Goal: Task Accomplishment & Management: Manage account settings

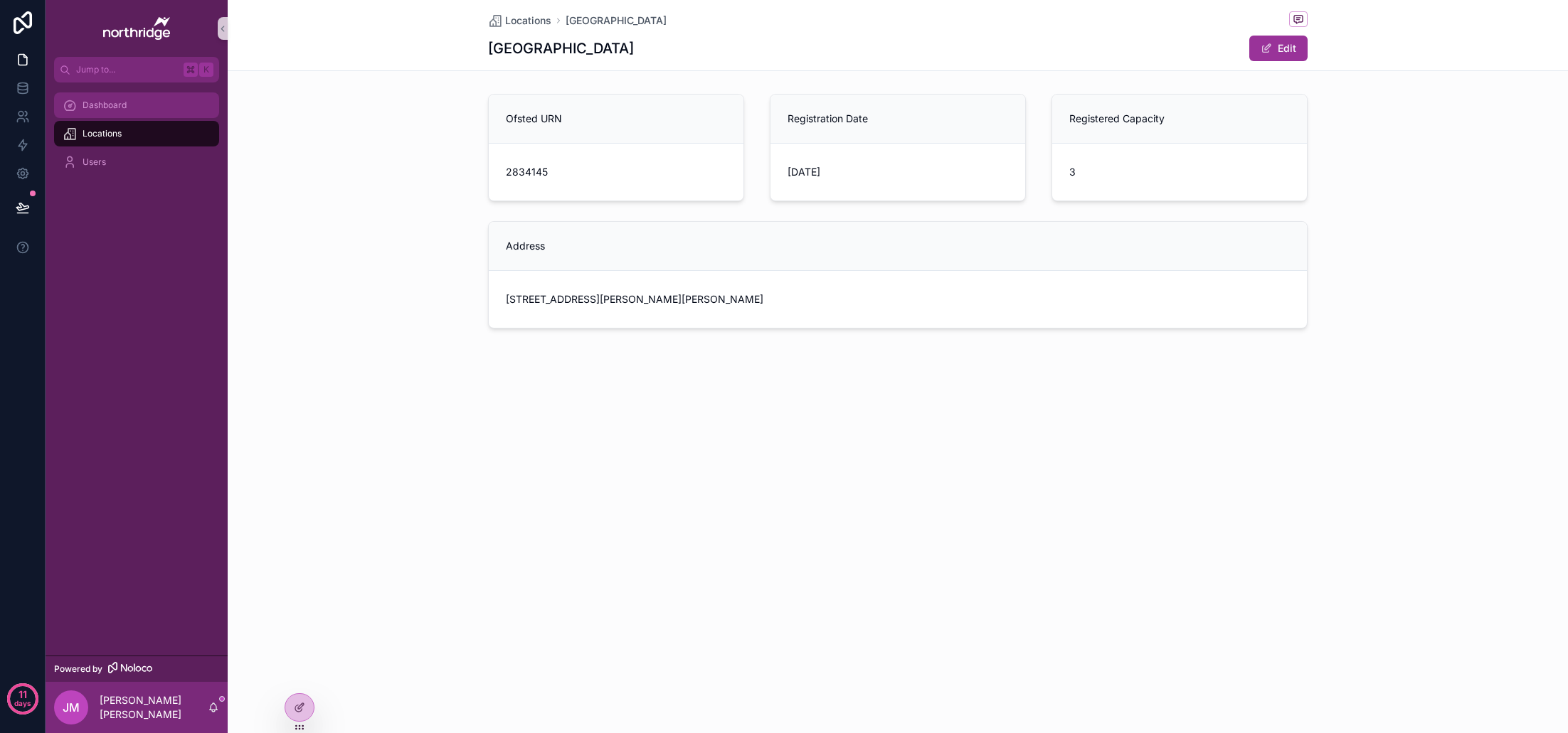
click at [122, 100] on span "Dashboard" at bounding box center [104, 105] width 44 height 11
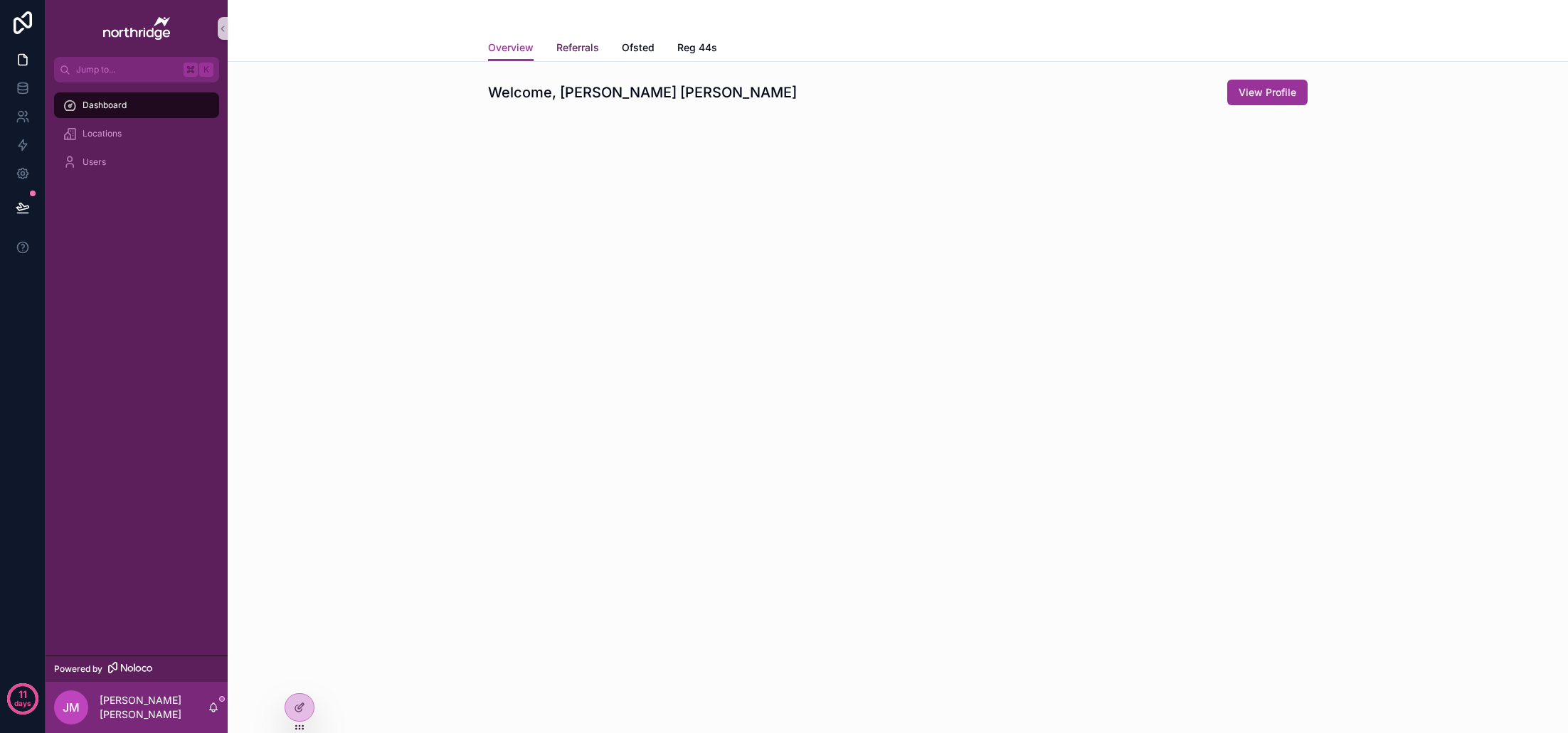
click at [581, 47] on span "Referrals" at bounding box center [577, 47] width 43 height 14
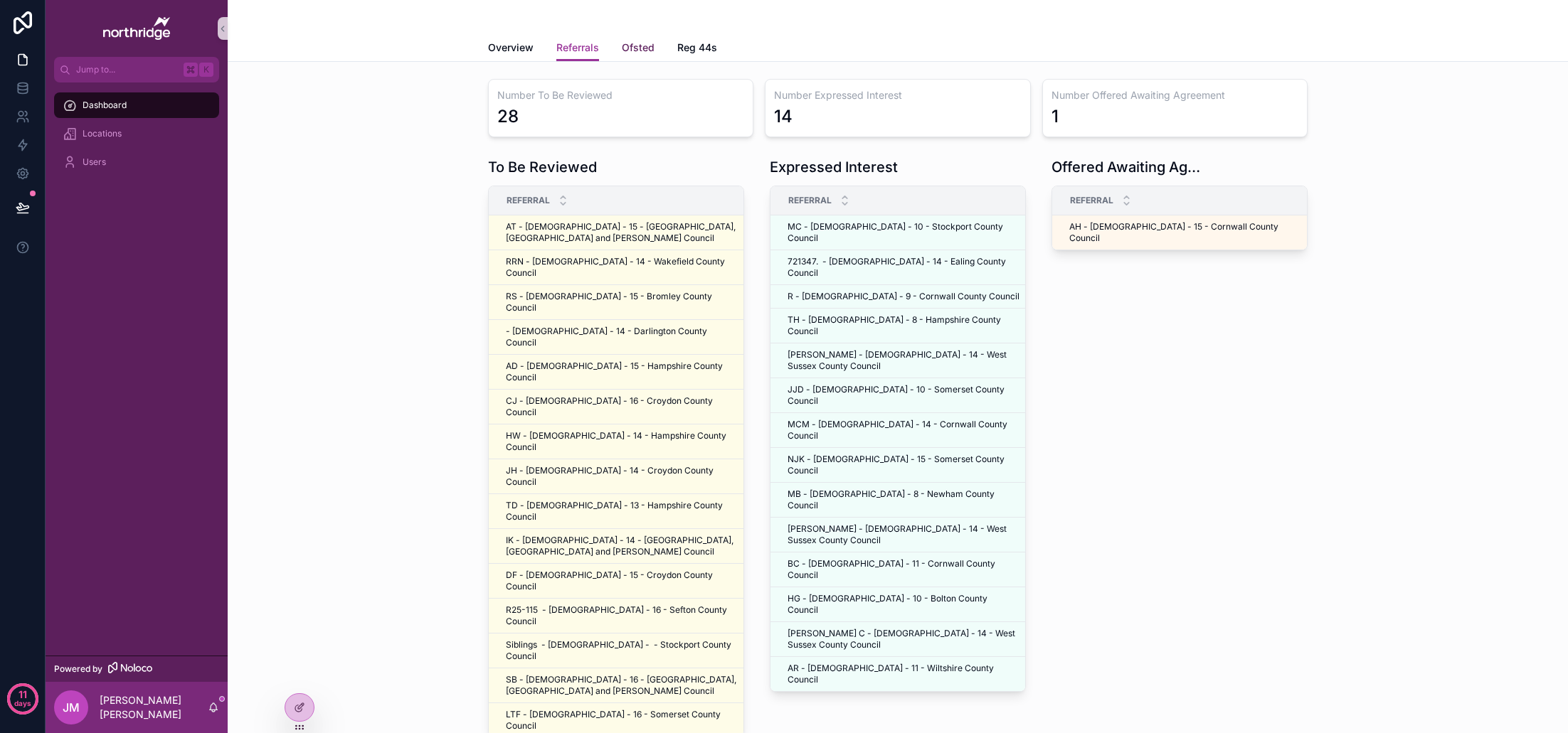
click at [635, 51] on span "Ofsted" at bounding box center [637, 47] width 32 height 14
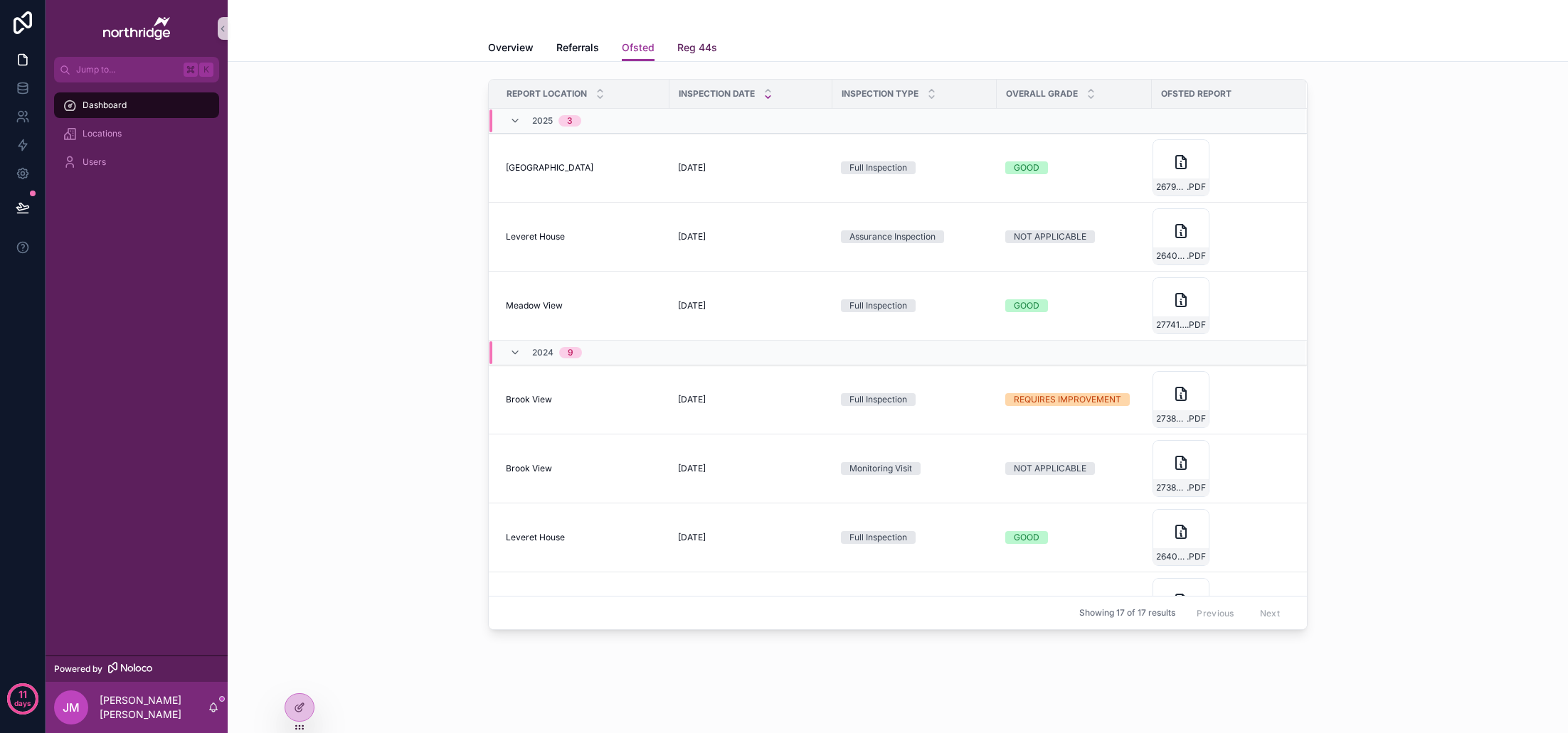
click at [693, 55] on link "Reg 44s" at bounding box center [697, 49] width 39 height 28
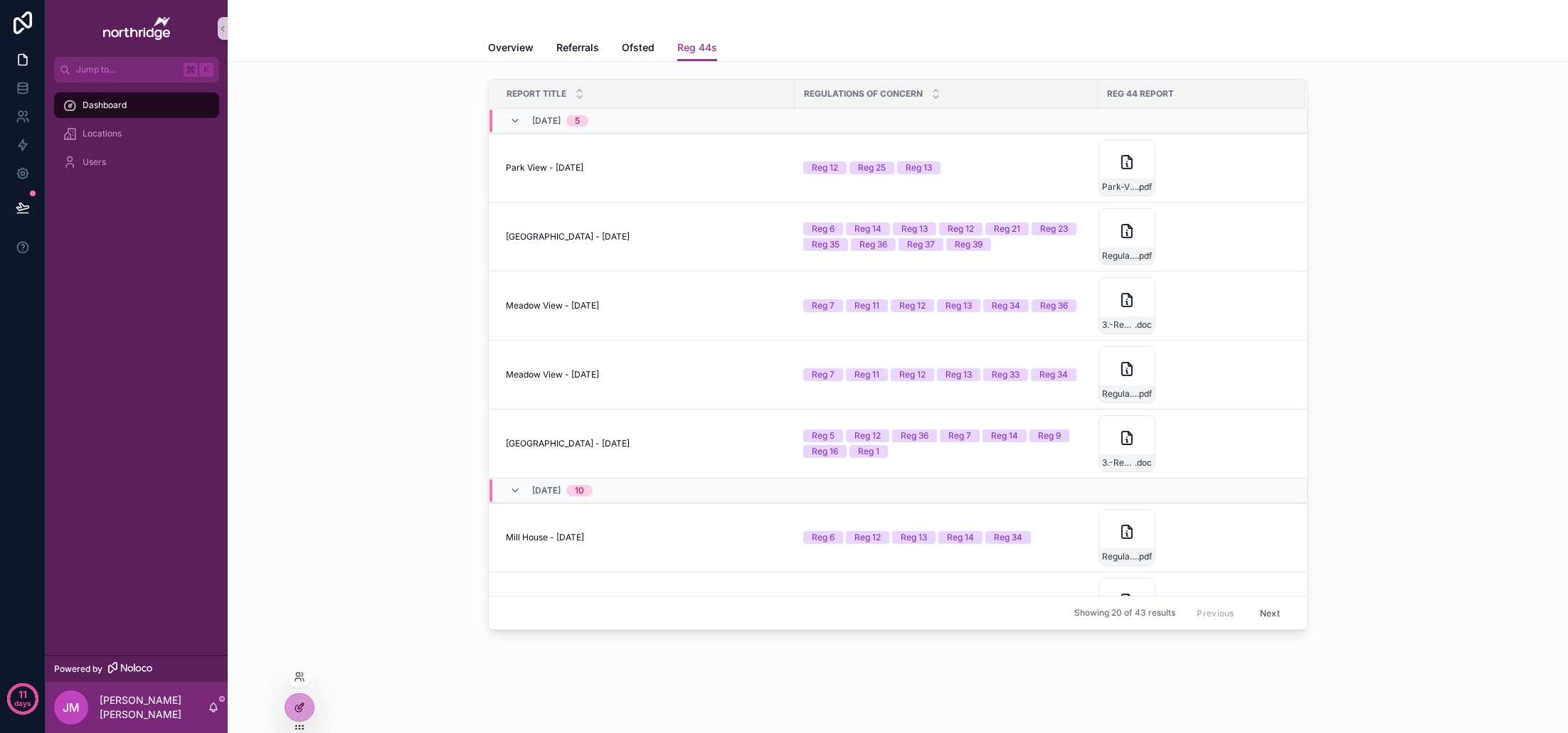
click at [296, 706] on icon at bounding box center [299, 709] width 6 height 6
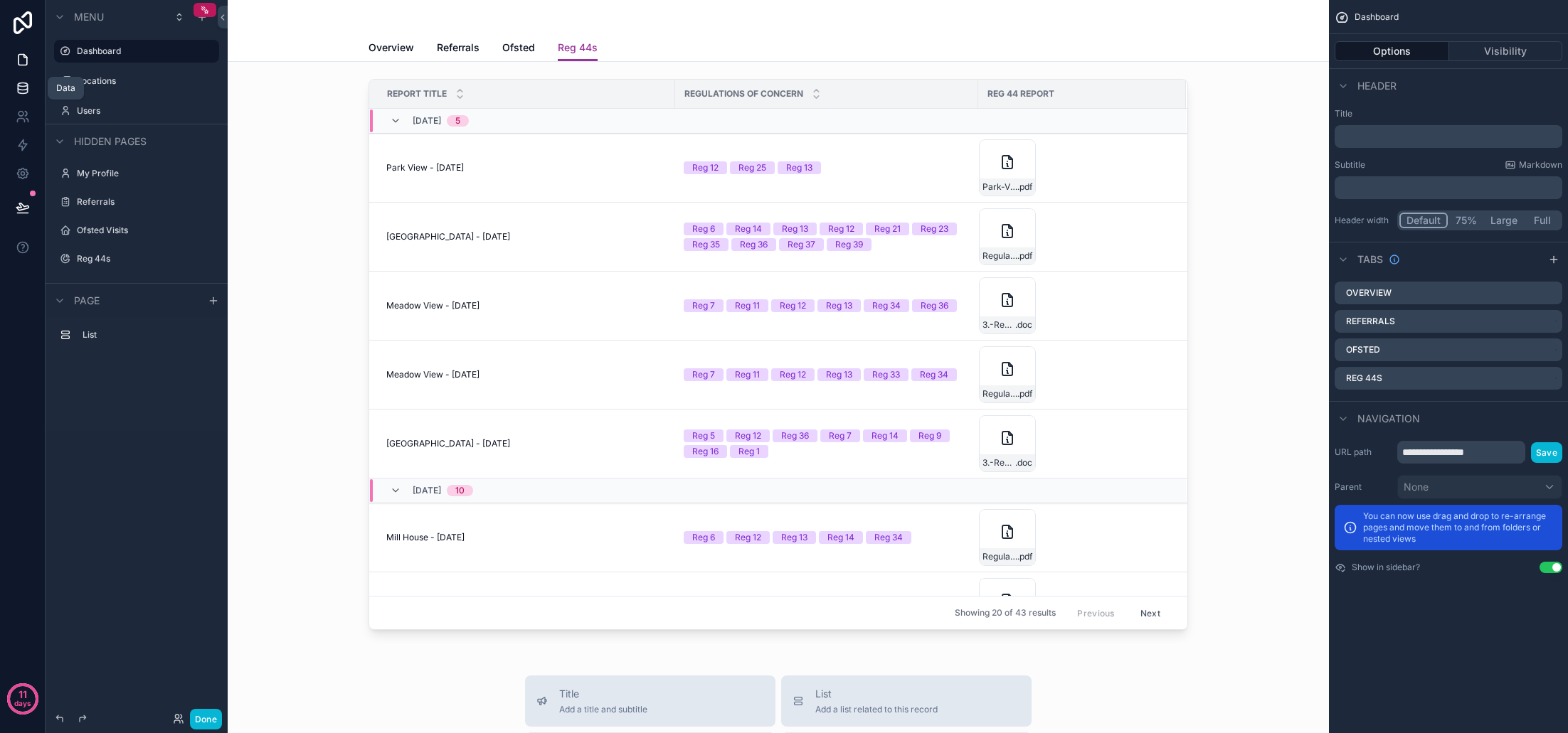
click at [20, 89] on icon at bounding box center [23, 88] width 14 height 14
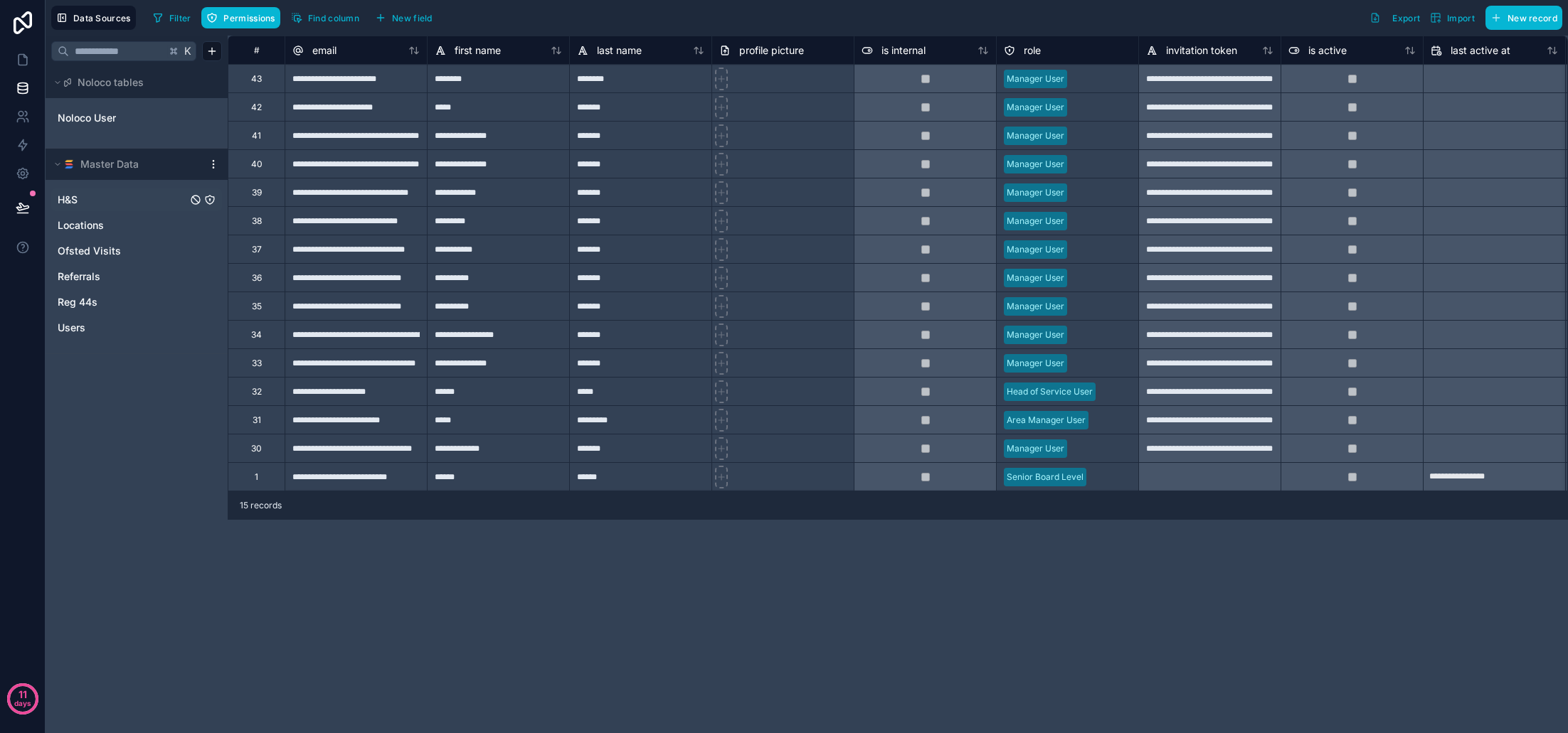
click at [100, 197] on link "H&S" at bounding box center [122, 200] width 130 height 14
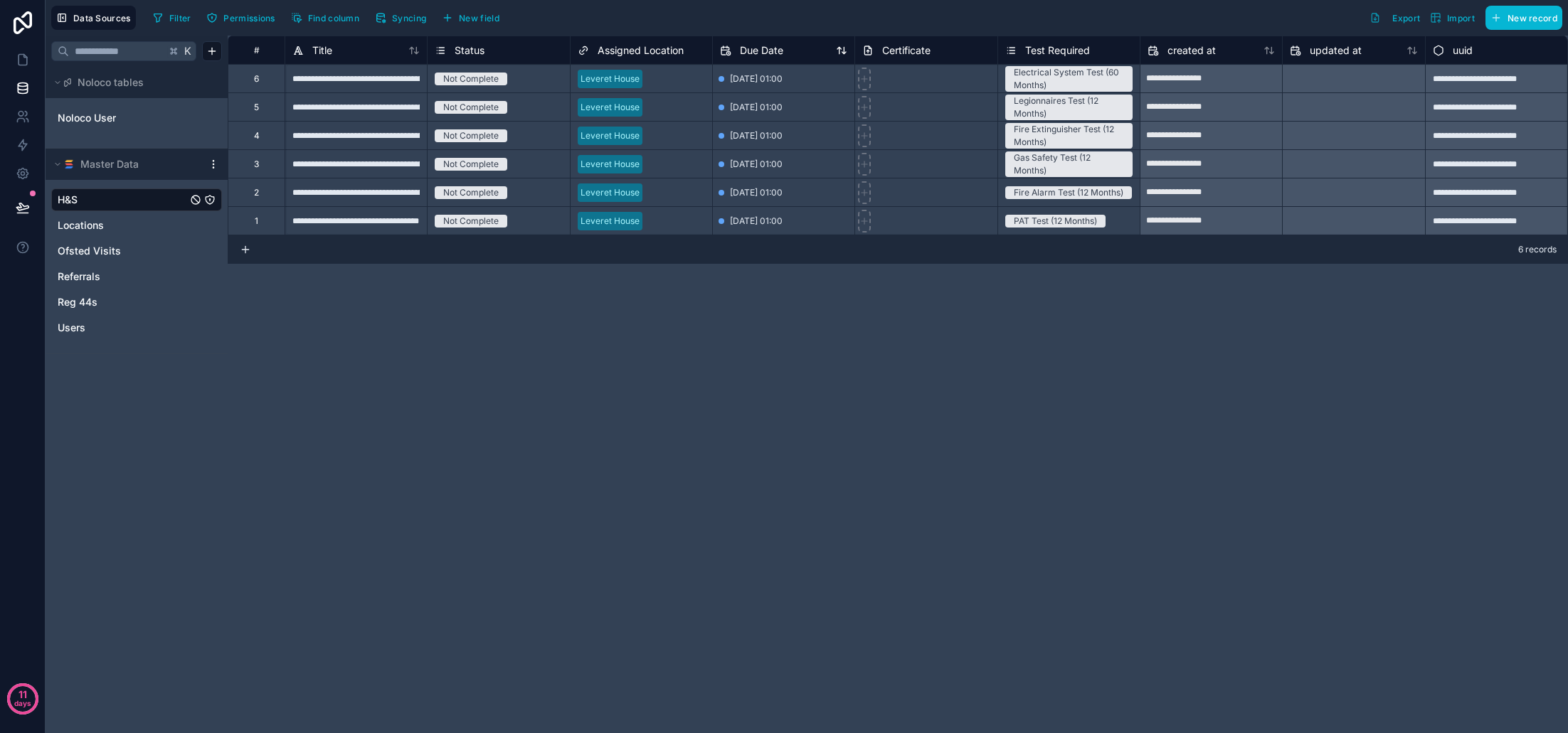
click at [761, 54] on span "Due Date" at bounding box center [761, 51] width 43 height 14
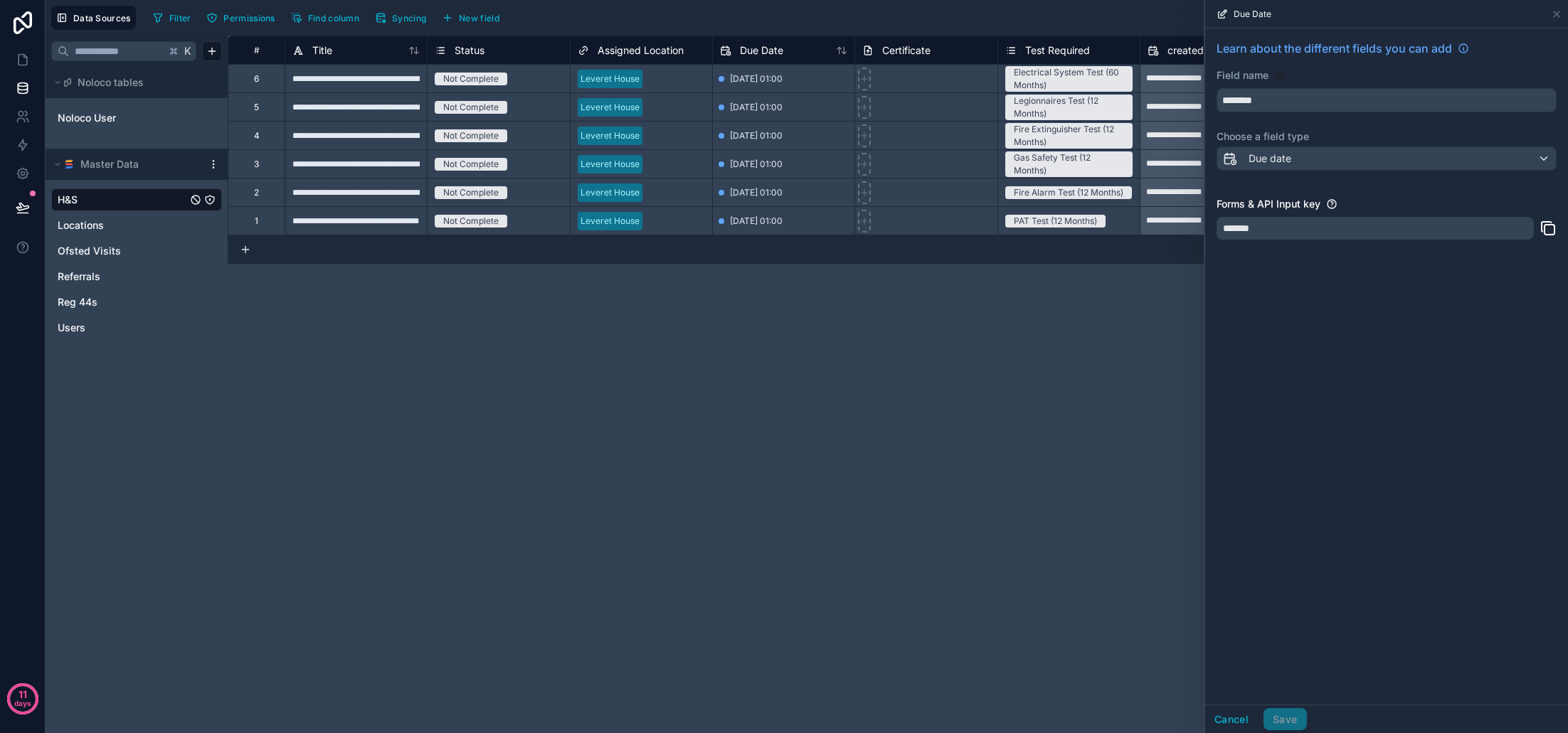
click at [1419, 235] on div "*******" at bounding box center [1375, 228] width 318 height 23
click at [765, 55] on span "Due Date" at bounding box center [761, 51] width 43 height 14
click at [769, 51] on span "Due Date" at bounding box center [761, 51] width 43 height 14
click at [1559, 13] on icon at bounding box center [1556, 14] width 11 height 11
